Goal: Task Accomplishment & Management: Use online tool/utility

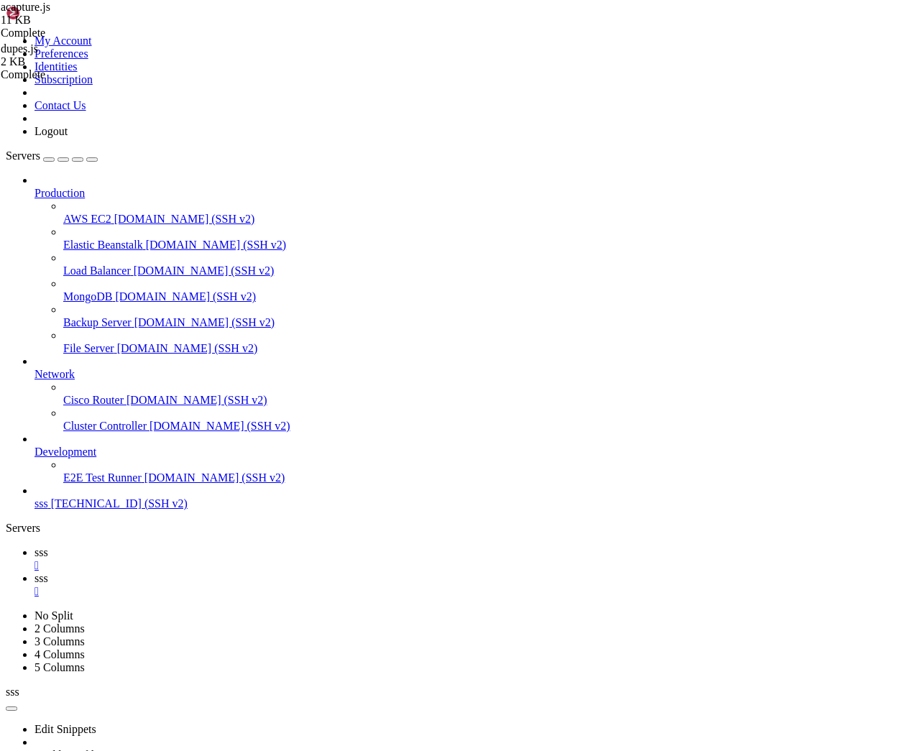
scroll to position [6, 1]
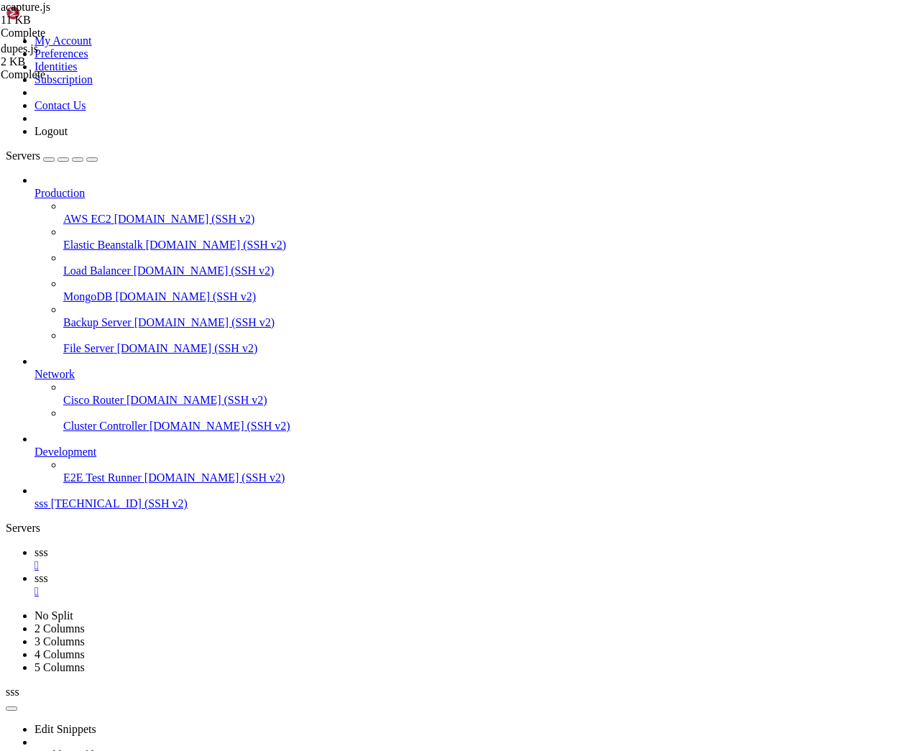
type input "/home/ubuntu/nodejs"
